Goal: Information Seeking & Learning: Learn about a topic

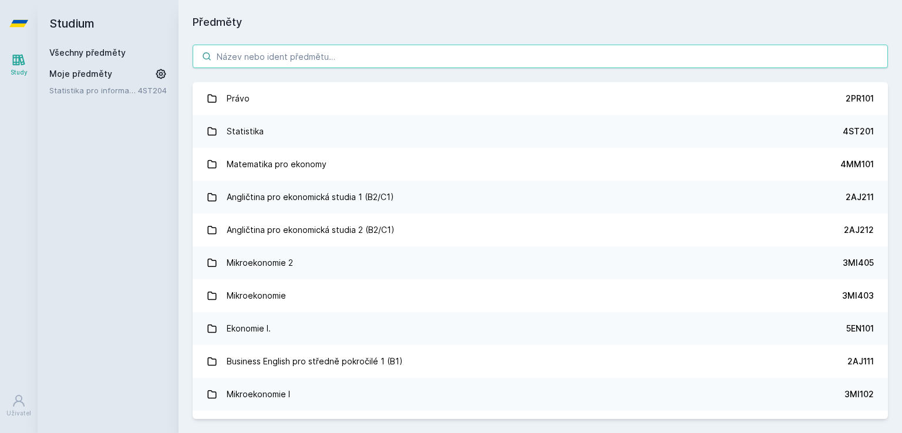
click at [316, 65] on input "search" at bounding box center [540, 56] width 695 height 23
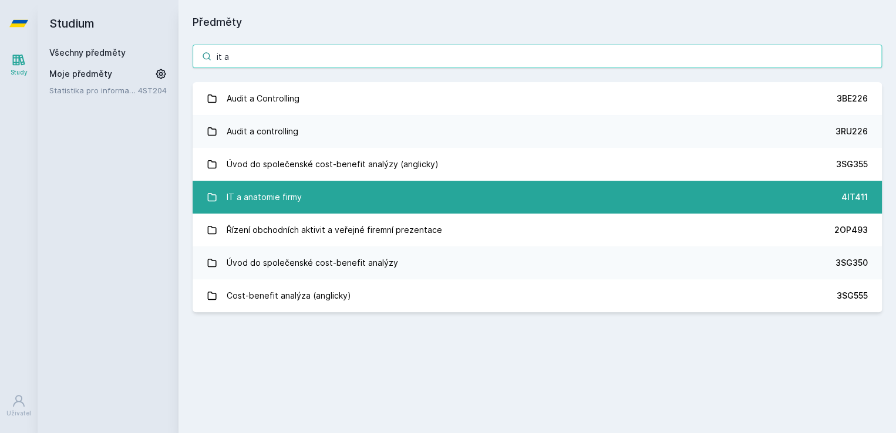
type input "it a"
click at [287, 198] on div "IT a anatomie firmy" at bounding box center [264, 197] width 75 height 23
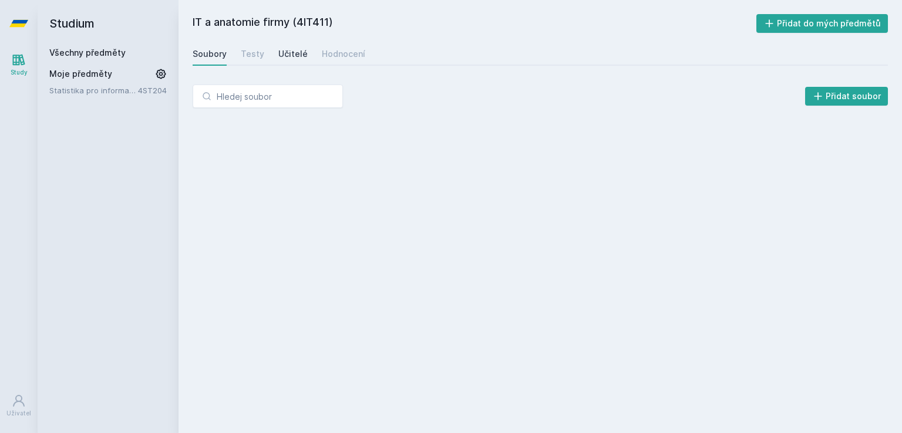
click at [281, 52] on div "Učitelé" at bounding box center [292, 54] width 29 height 12
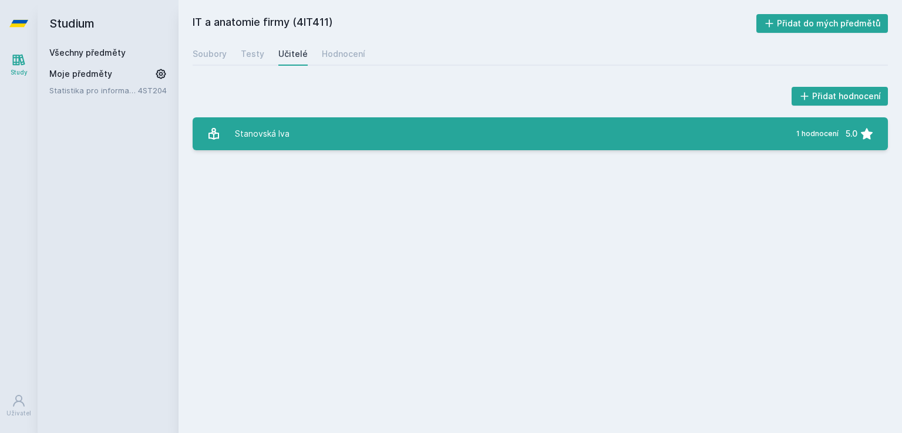
click at [269, 127] on div "Stanovská Iva" at bounding box center [262, 133] width 55 height 23
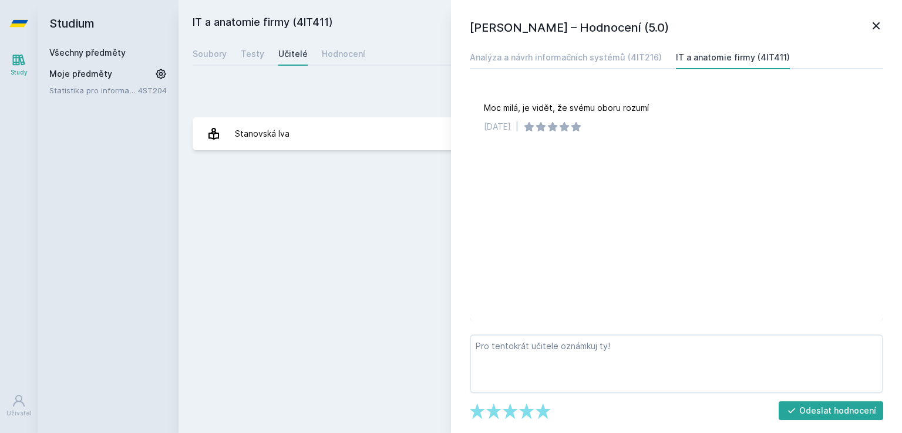
click at [596, 68] on div "Analýza a návrh informačních systémů (4IT216) IT a anatomie firmy (4IT411)" at bounding box center [676, 57] width 413 height 23
click at [590, 56] on div "Analýza a návrh informačních systémů (4IT216)" at bounding box center [566, 58] width 192 height 12
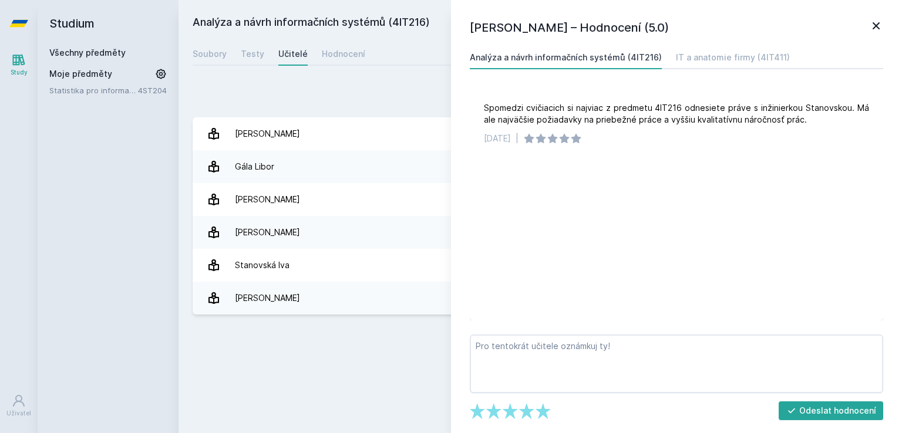
click at [874, 31] on icon at bounding box center [876, 26] width 14 height 14
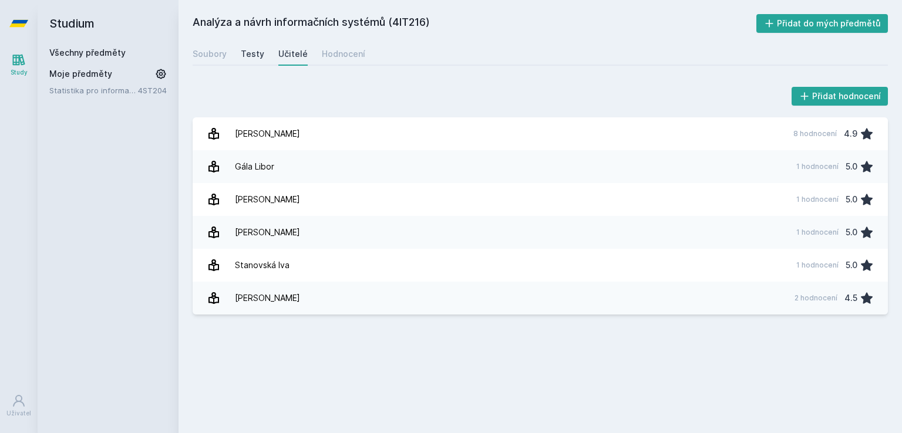
click at [244, 56] on div "Testy" at bounding box center [252, 54] width 23 height 12
